Goal: Task Accomplishment & Management: Manage account settings

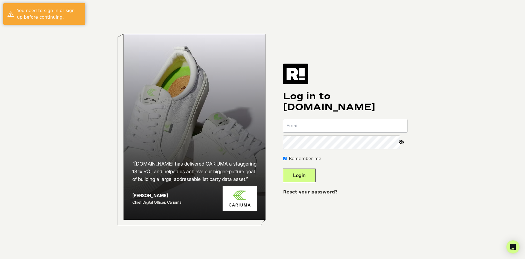
click at [308, 125] on input "email" at bounding box center [345, 125] width 124 height 13
click at [310, 124] on input "email" at bounding box center [345, 125] width 124 height 13
type input "jerobinson@wth.com"
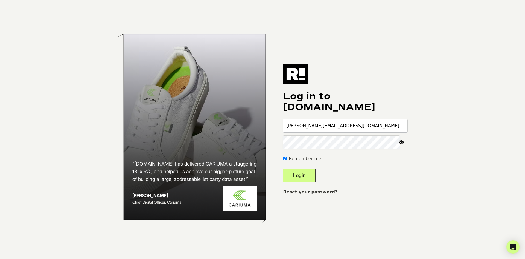
click at [283, 168] on button "Login" at bounding box center [299, 175] width 33 height 14
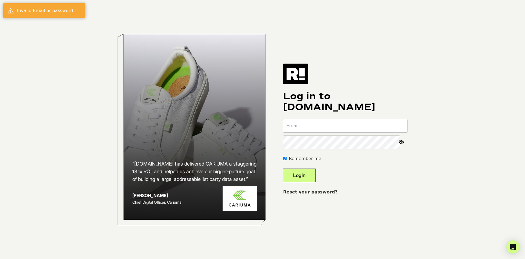
click at [302, 192] on link "Reset your password?" at bounding box center [310, 191] width 54 height 5
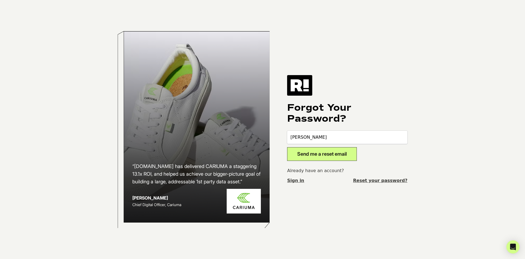
type input "jerobinson@wth.com"
click at [330, 154] on button "Send me a reset email" at bounding box center [322, 154] width 70 height 14
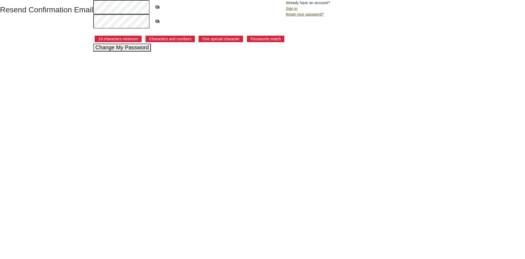
click at [157, 8] on icon at bounding box center [158, 7] width 14 height 13
click at [135, 50] on button "Change My Password" at bounding box center [122, 48] width 58 height 8
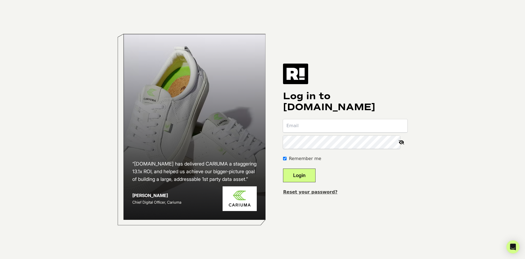
type input "jerobinson@wth.com"
click at [300, 171] on button "Login" at bounding box center [299, 175] width 33 height 14
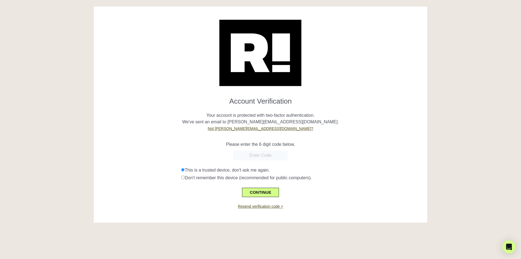
click at [383, 221] on div "Account Verification Your account is protected with two-factor authentication. …" at bounding box center [261, 115] width 334 height 216
click at [260, 161] on form "Account Verification Your account is protected with two-factor authentication. …" at bounding box center [261, 144] width 326 height 104
click at [260, 160] on input "text" at bounding box center [260, 155] width 55 height 10
type input "799233"
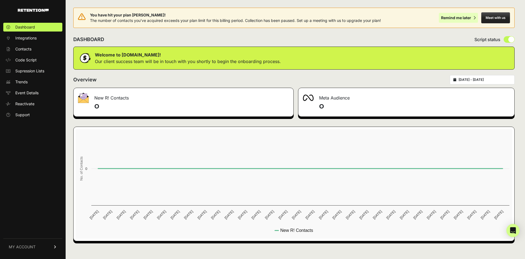
click at [469, 19] on div "Remind me later" at bounding box center [456, 17] width 30 height 5
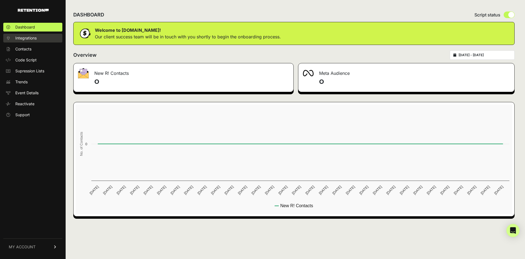
click at [30, 38] on span "Integrations" at bounding box center [25, 37] width 21 height 5
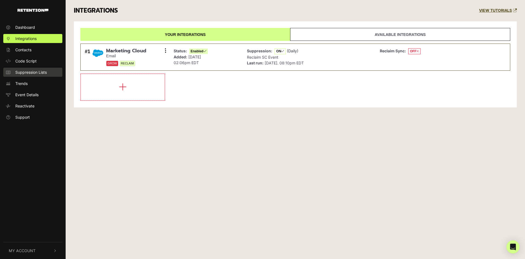
click at [33, 71] on span "Suppression Lists" at bounding box center [30, 72] width 31 height 6
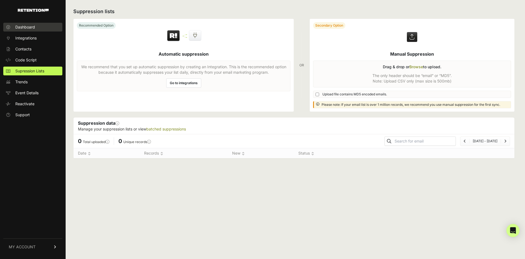
click at [31, 28] on span "Dashboard" at bounding box center [25, 26] width 20 height 5
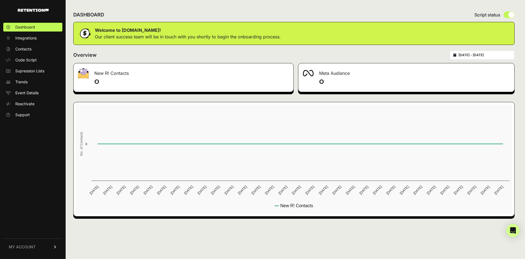
click at [50, 249] on link "MY ACCOUNT" at bounding box center [32, 246] width 59 height 17
click at [38, 198] on link "Account Details" at bounding box center [32, 195] width 59 height 9
